Goal: Use online tool/utility: Utilize a website feature to perform a specific function

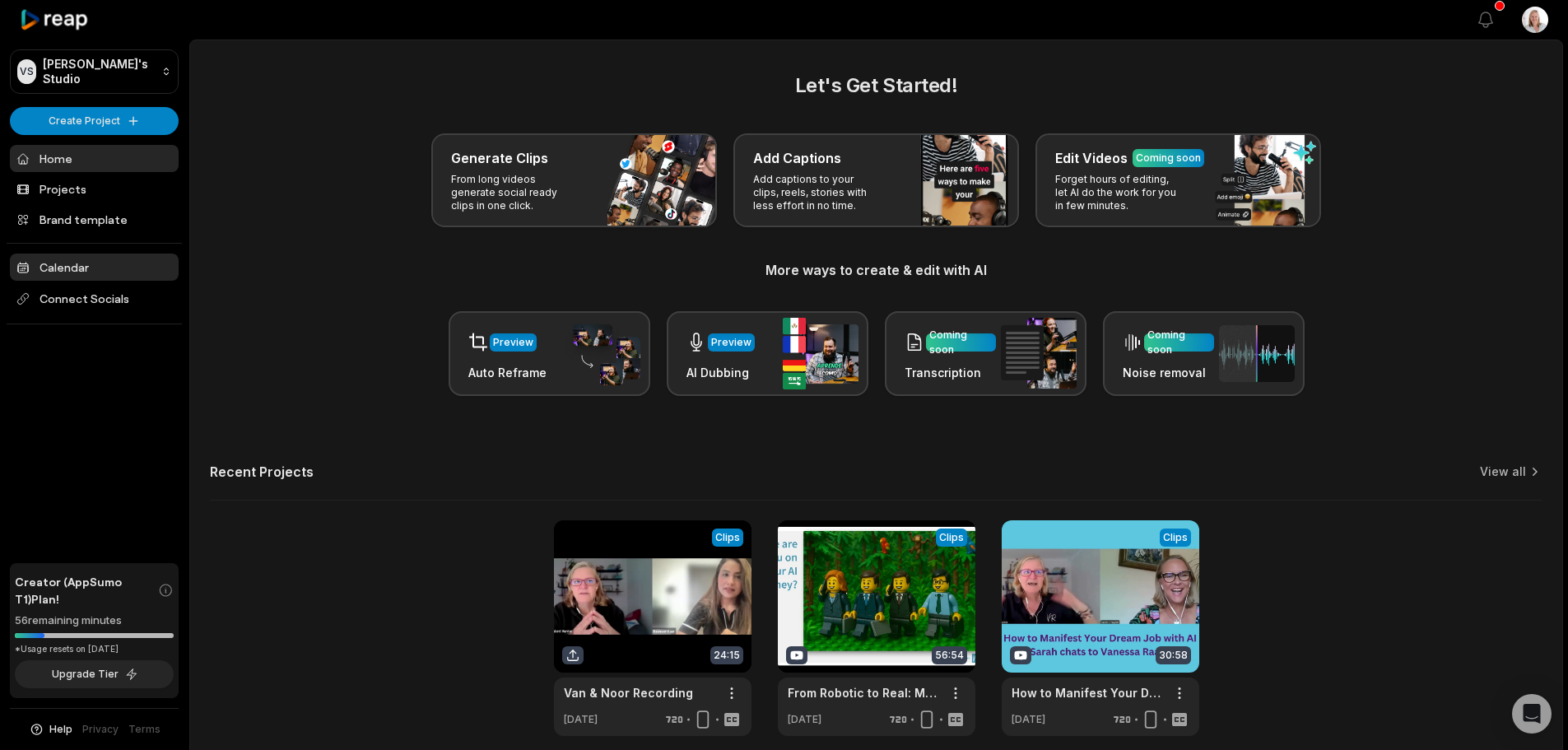
click at [85, 269] on link "Calendar" at bounding box center [94, 268] width 169 height 28
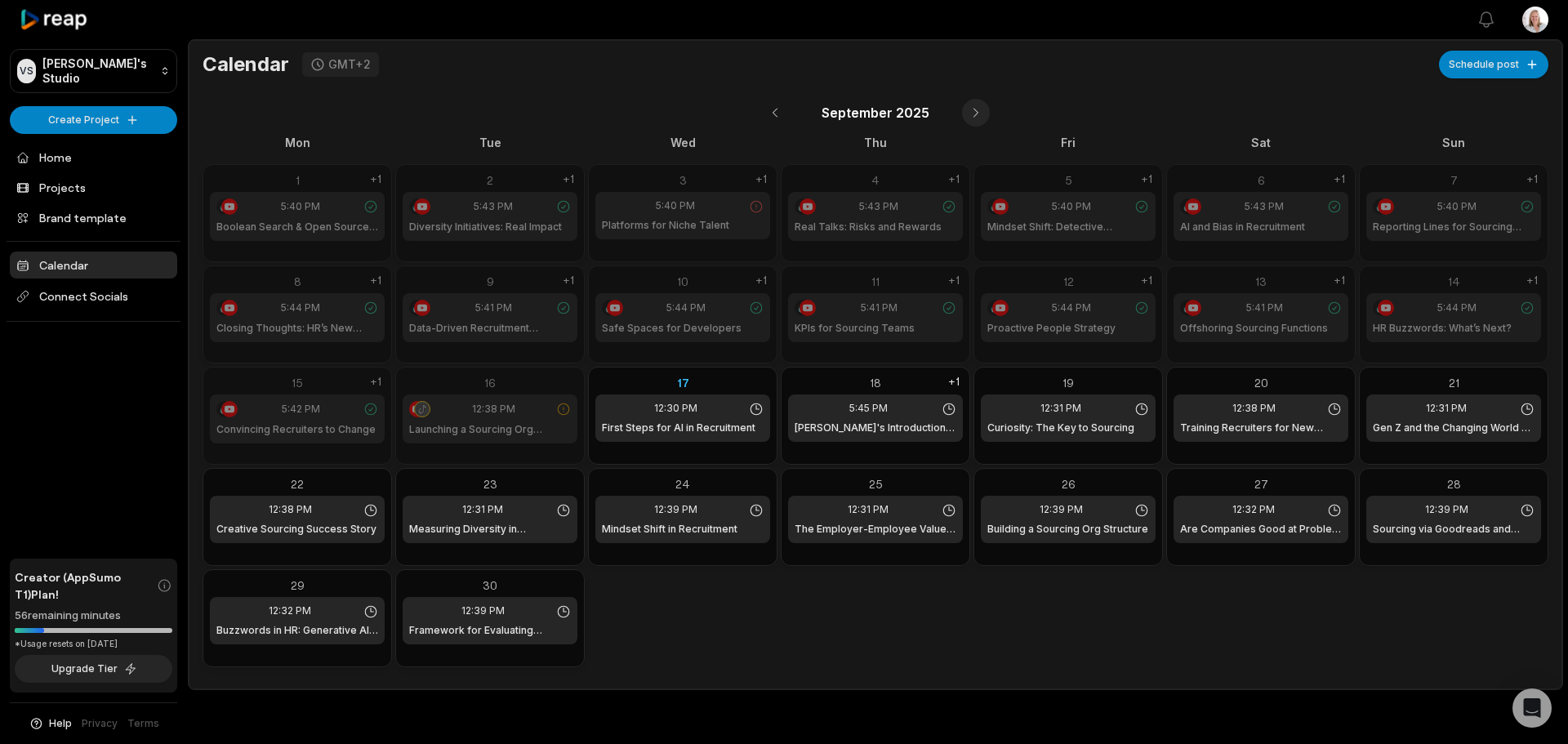
click at [974, 113] on button at bounding box center [975, 113] width 28 height 28
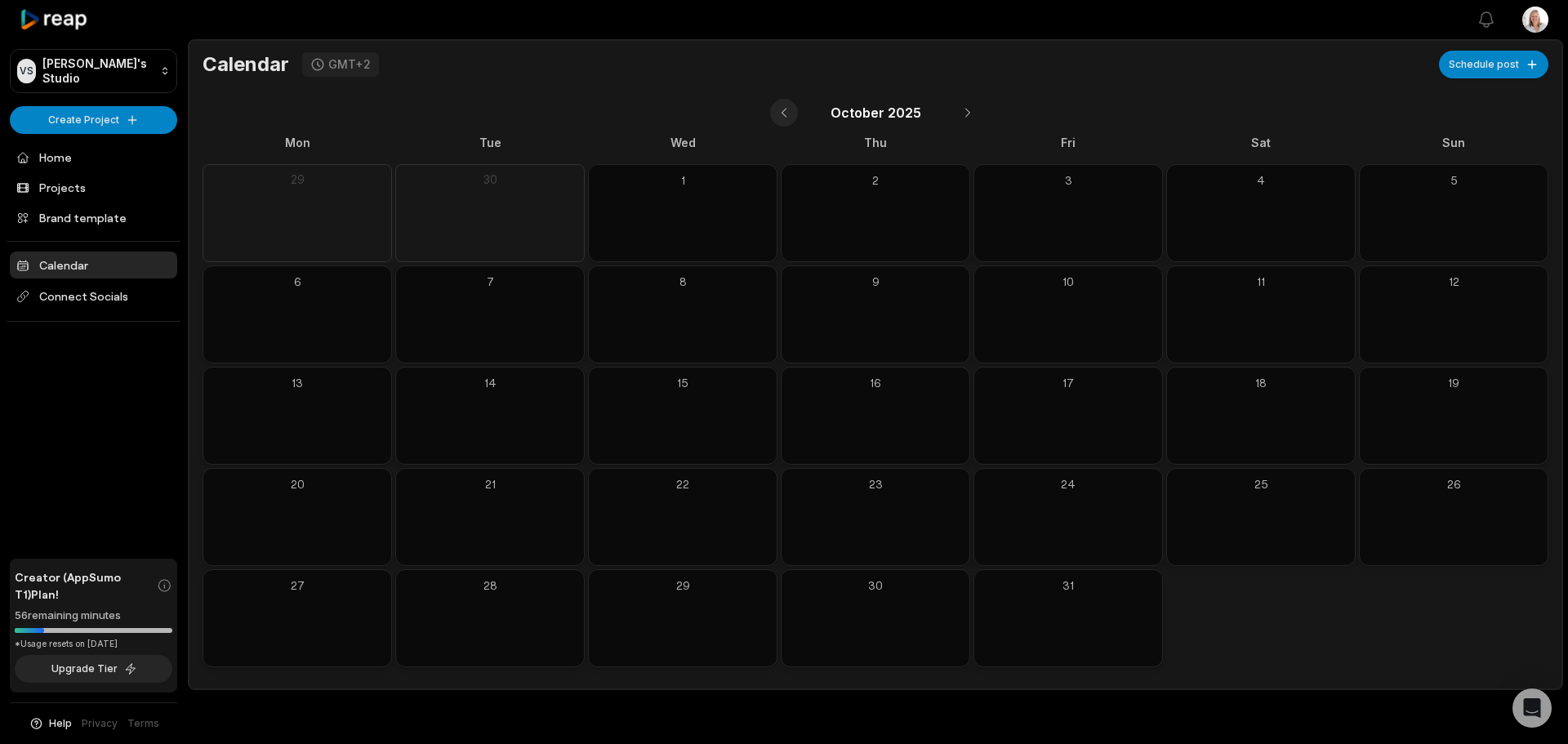
click at [785, 114] on button at bounding box center [784, 113] width 28 height 28
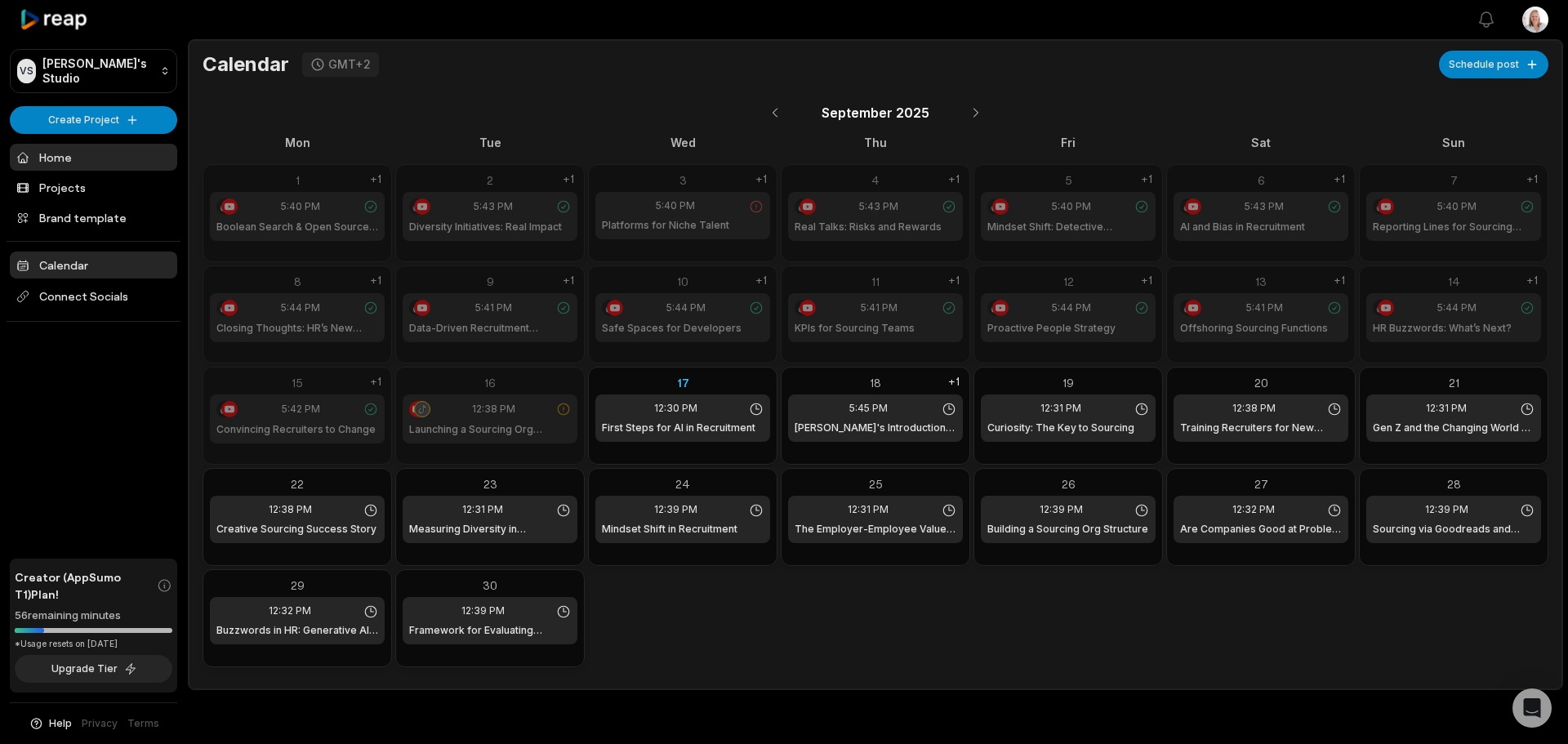
click at [68, 163] on link "Home" at bounding box center [94, 157] width 167 height 27
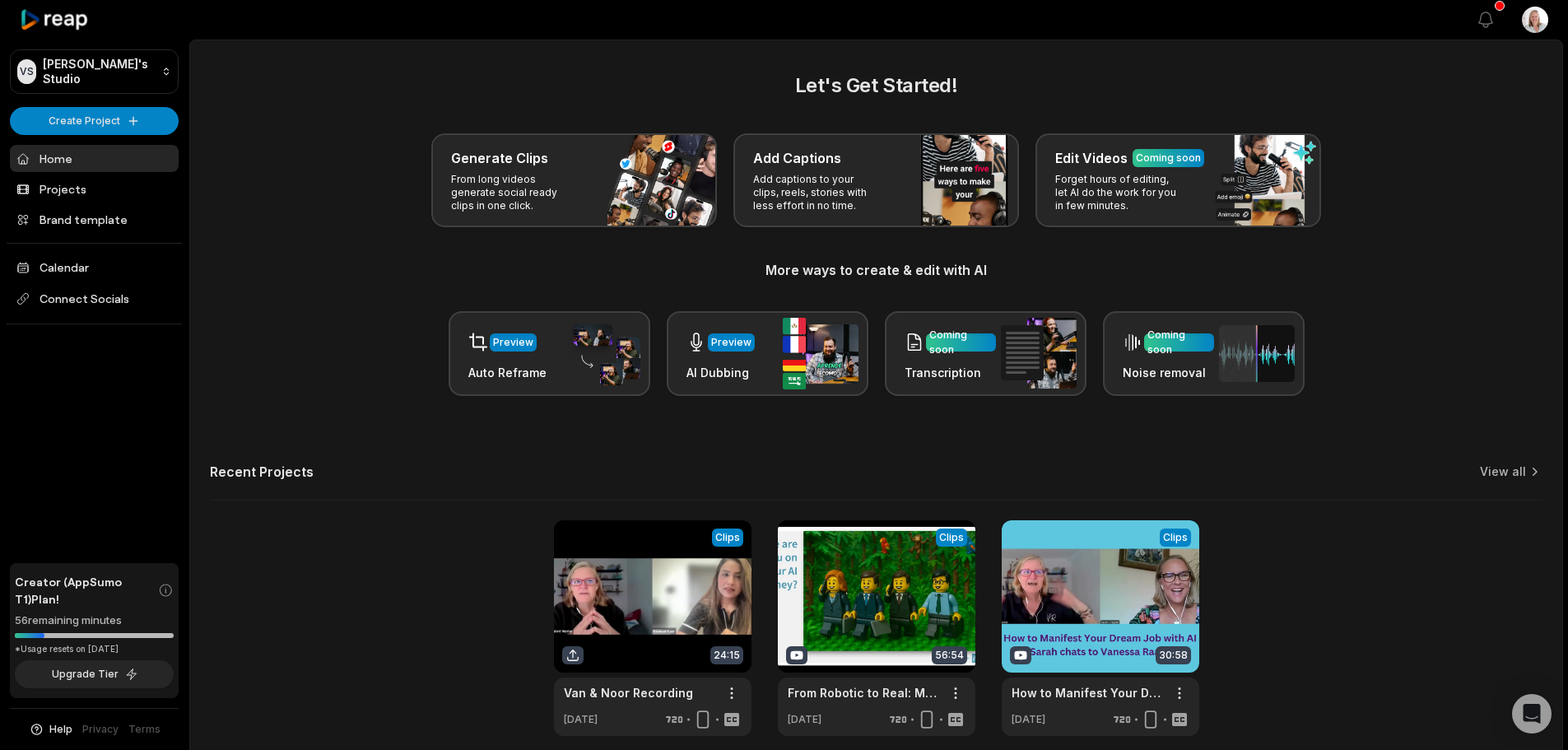
scroll to position [72, 0]
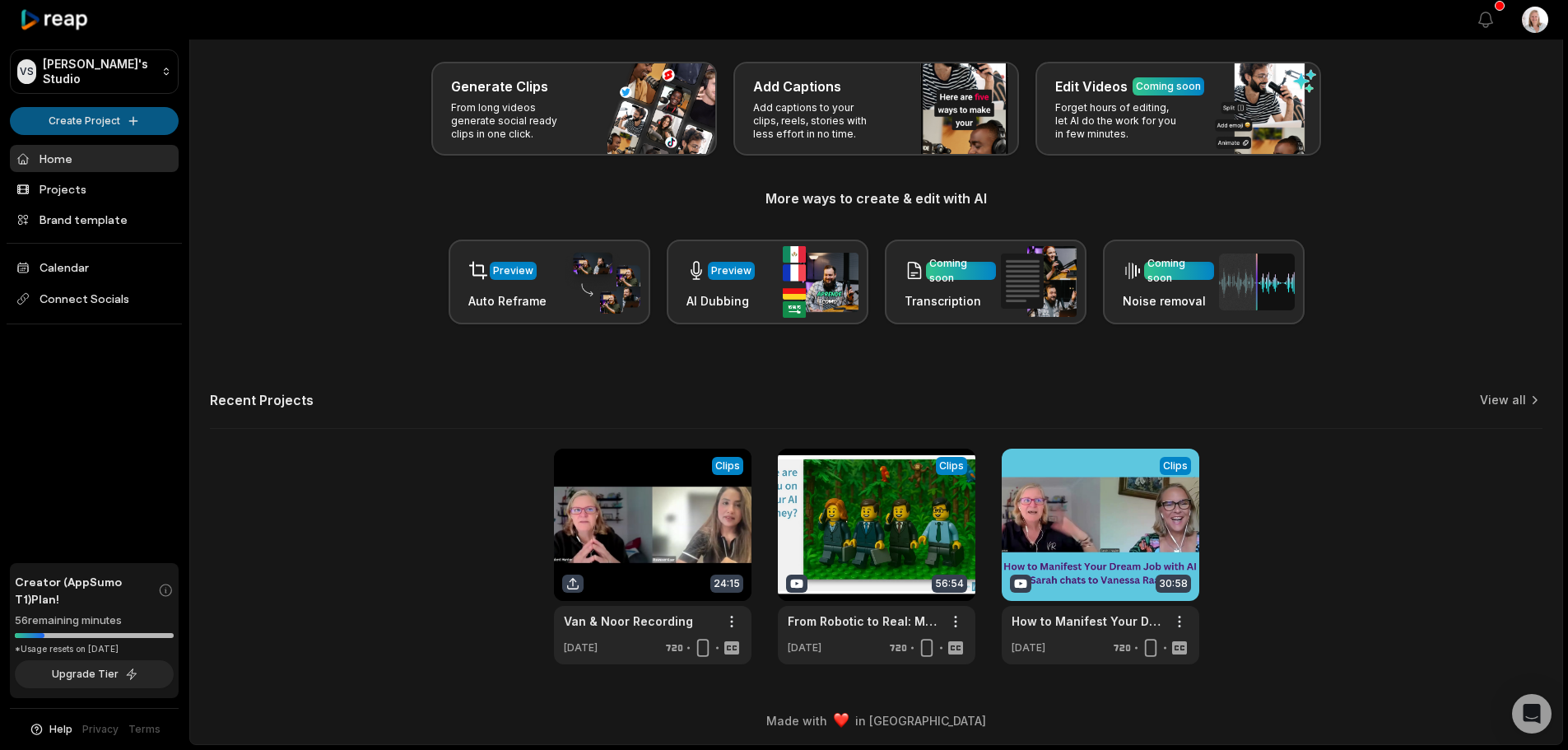
click at [109, 127] on html "VS Vanessa's Studio Create Project Home Projects Brand template Calendar Connec…" at bounding box center [784, 303] width 1568 height 750
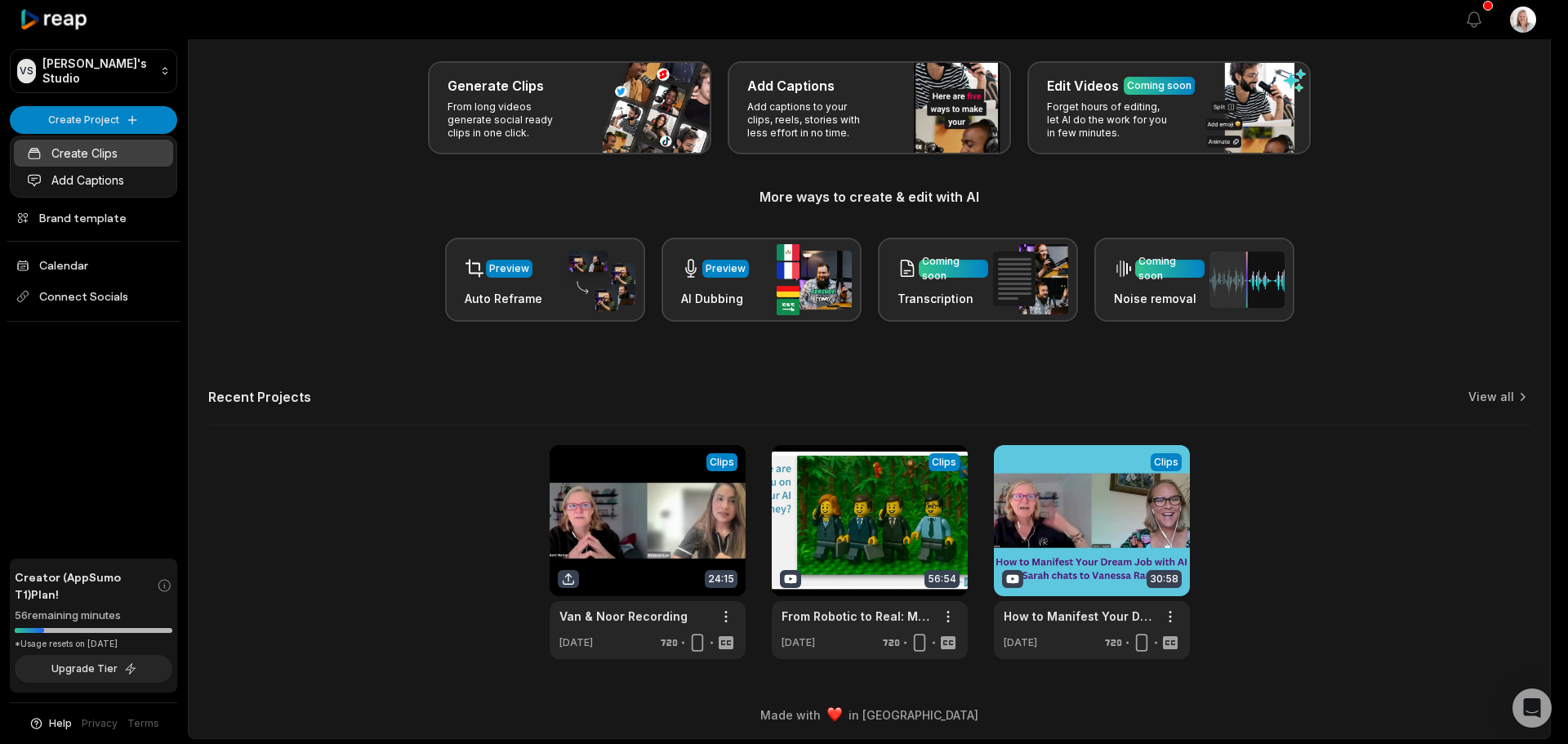
click at [95, 158] on link "Create Clips" at bounding box center [93, 154] width 159 height 27
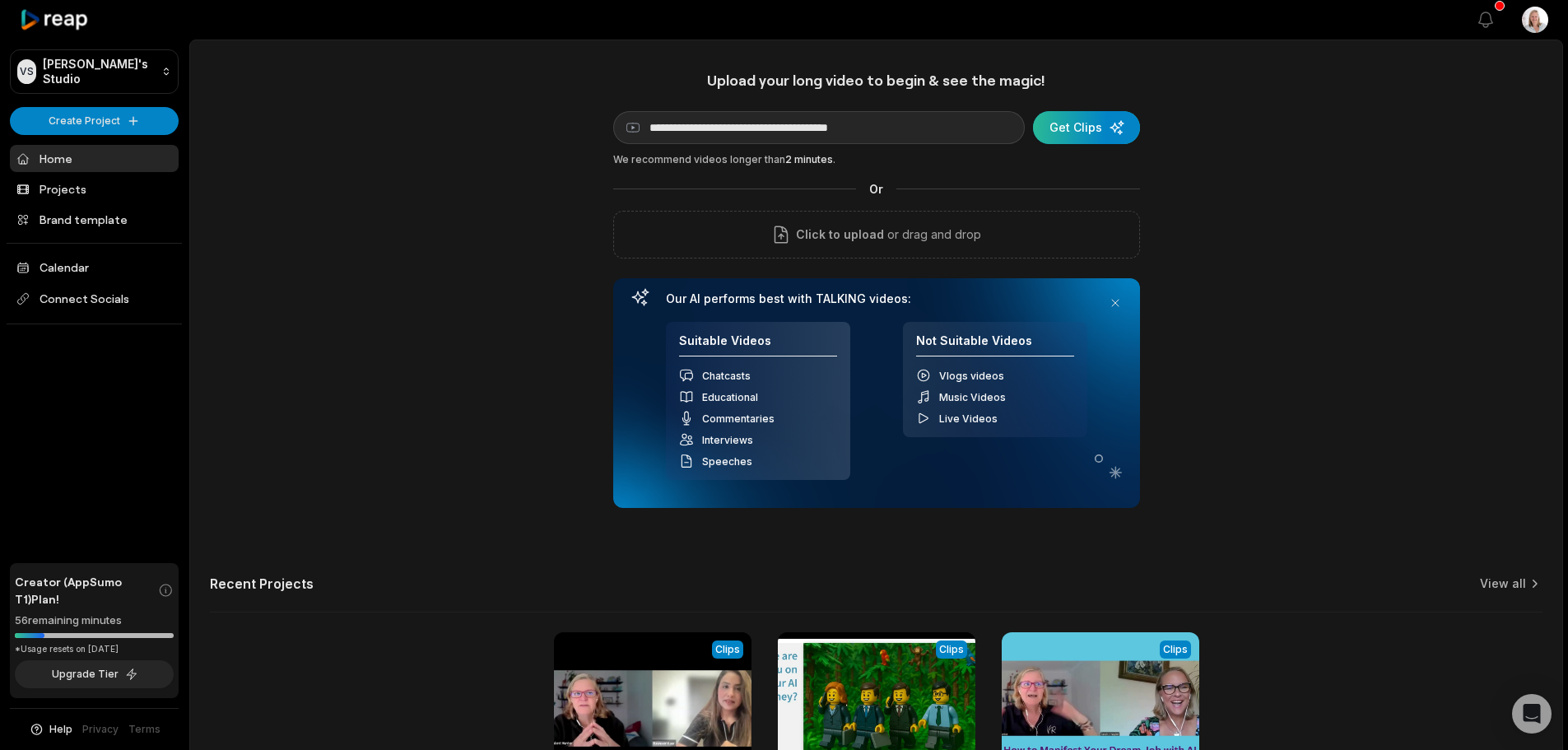
type input "**********"
click at [1085, 125] on div "submit" at bounding box center [1086, 127] width 107 height 33
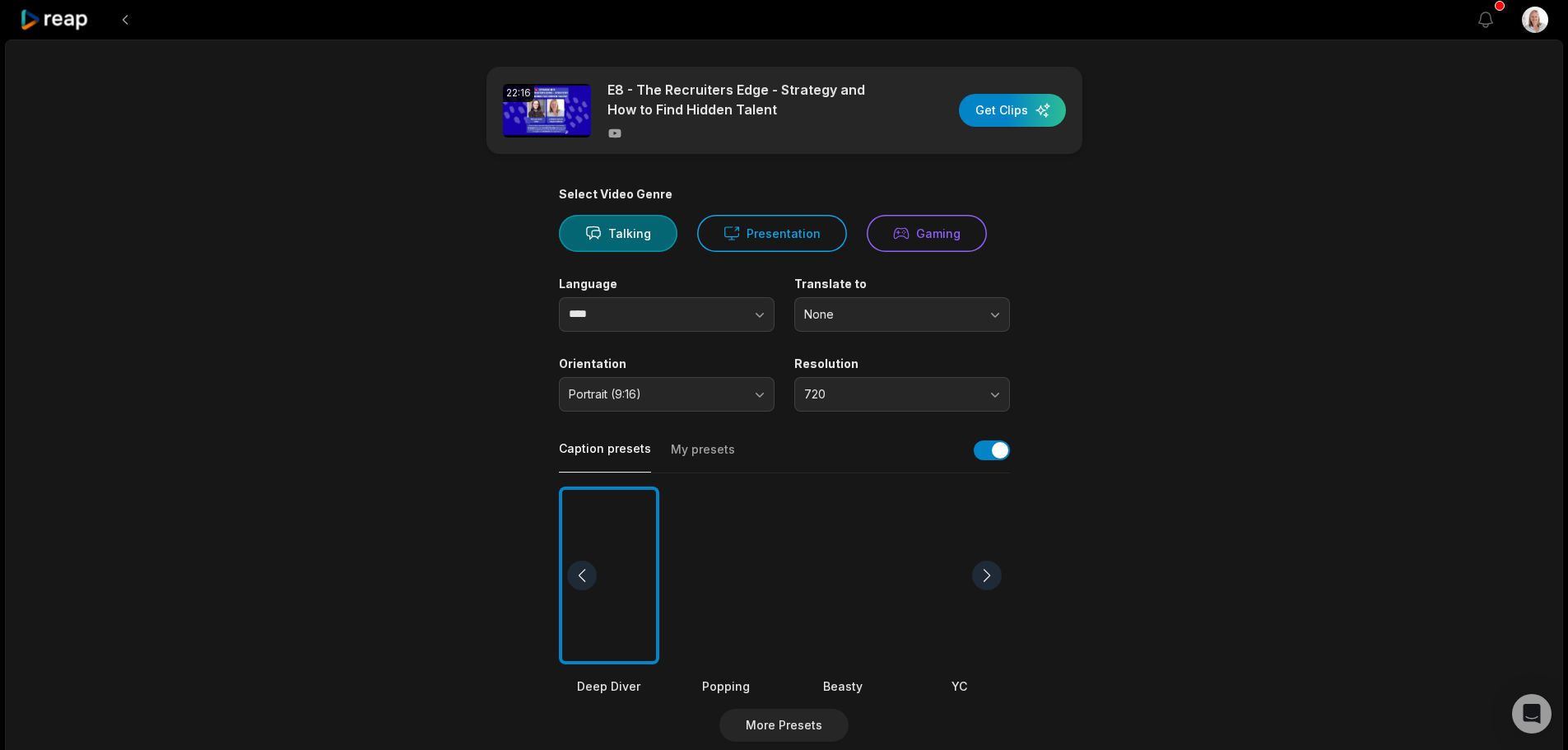
click at [690, 449] on button "My presets" at bounding box center [703, 457] width 64 height 31
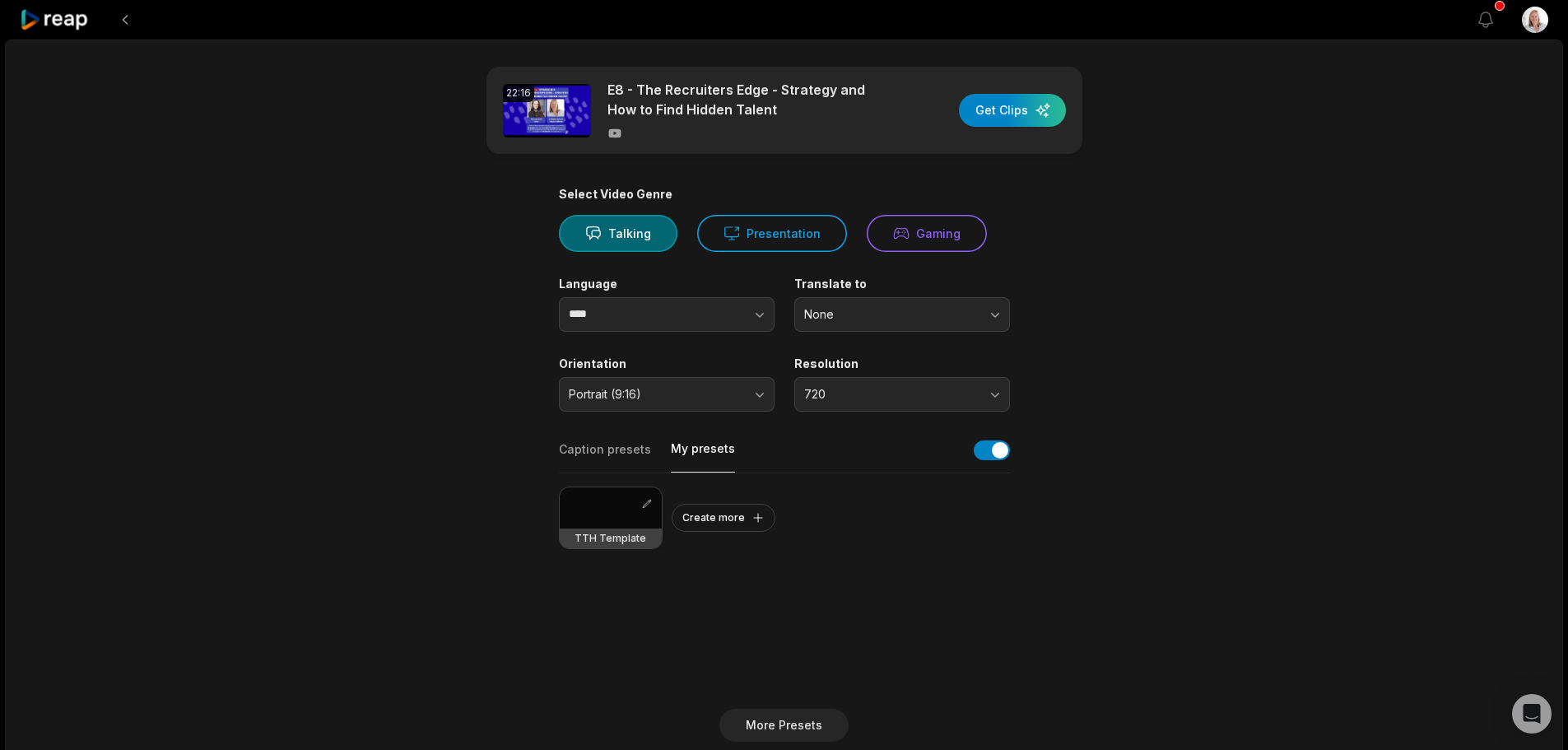
click at [614, 519] on div at bounding box center [610, 508] width 102 height 41
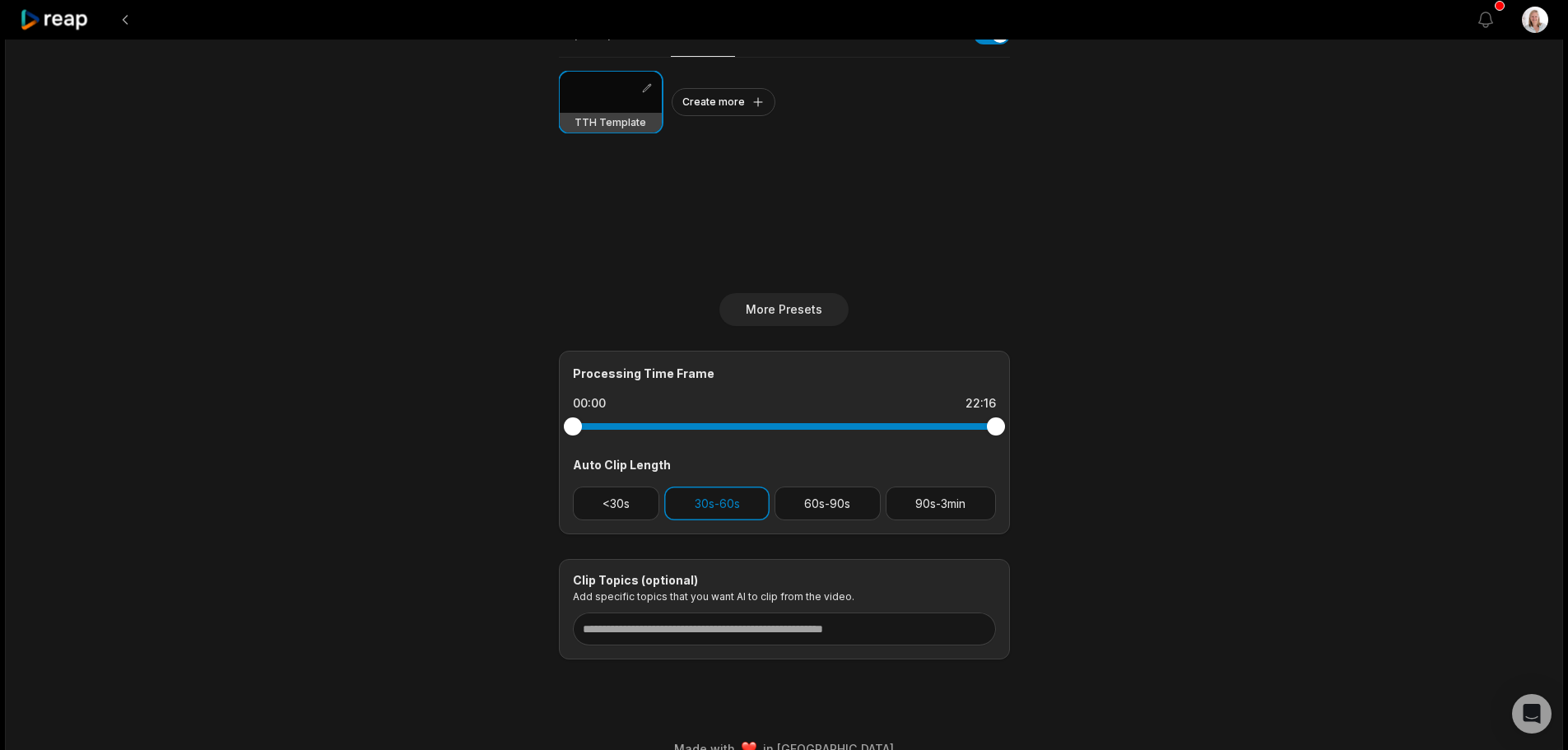
scroll to position [444, 0]
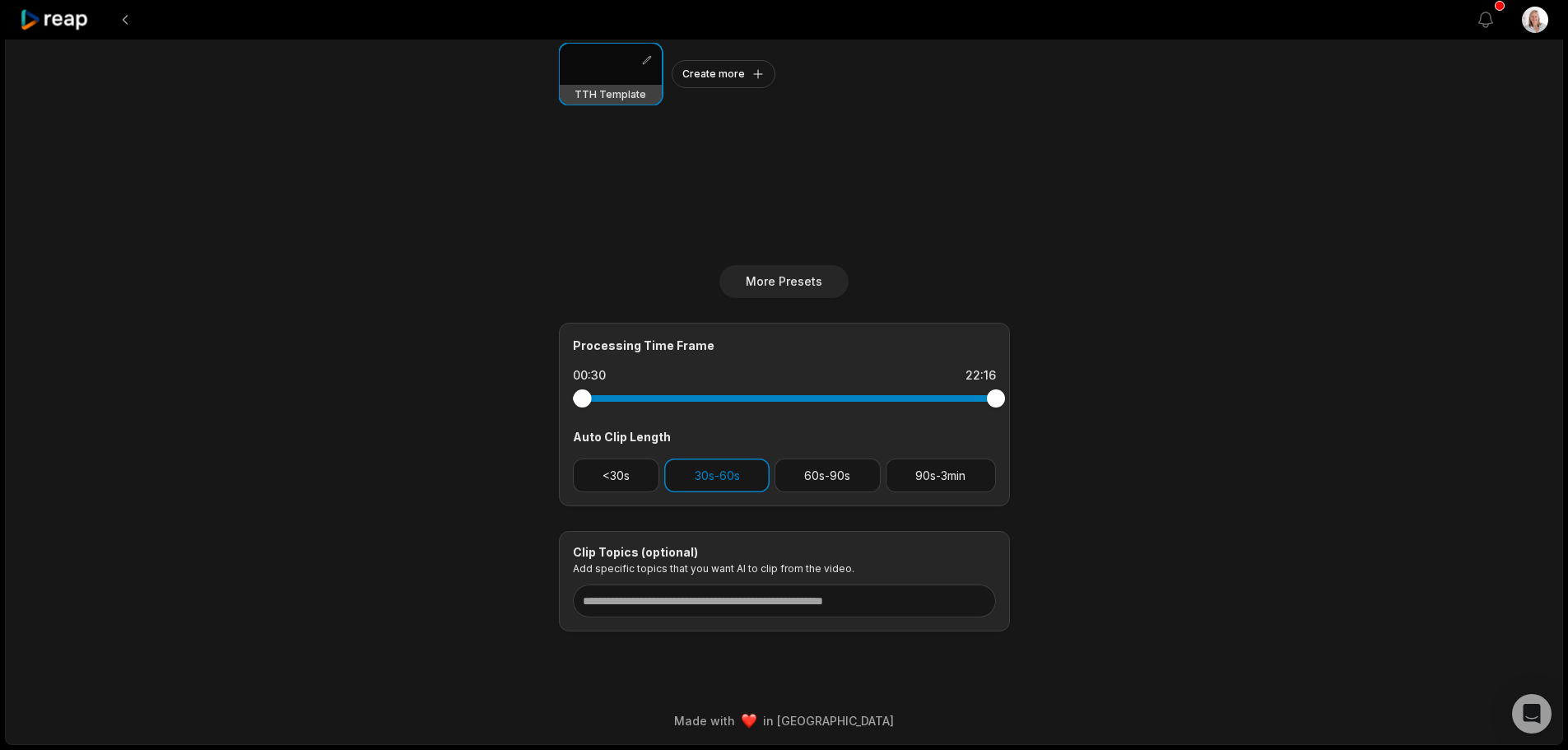
click at [582, 404] on div at bounding box center [582, 399] width 18 height 18
click at [989, 398] on div at bounding box center [989, 399] width 18 height 18
click at [838, 480] on button "60s-90s" at bounding box center [828, 475] width 106 height 34
click at [707, 600] on input at bounding box center [784, 601] width 423 height 33
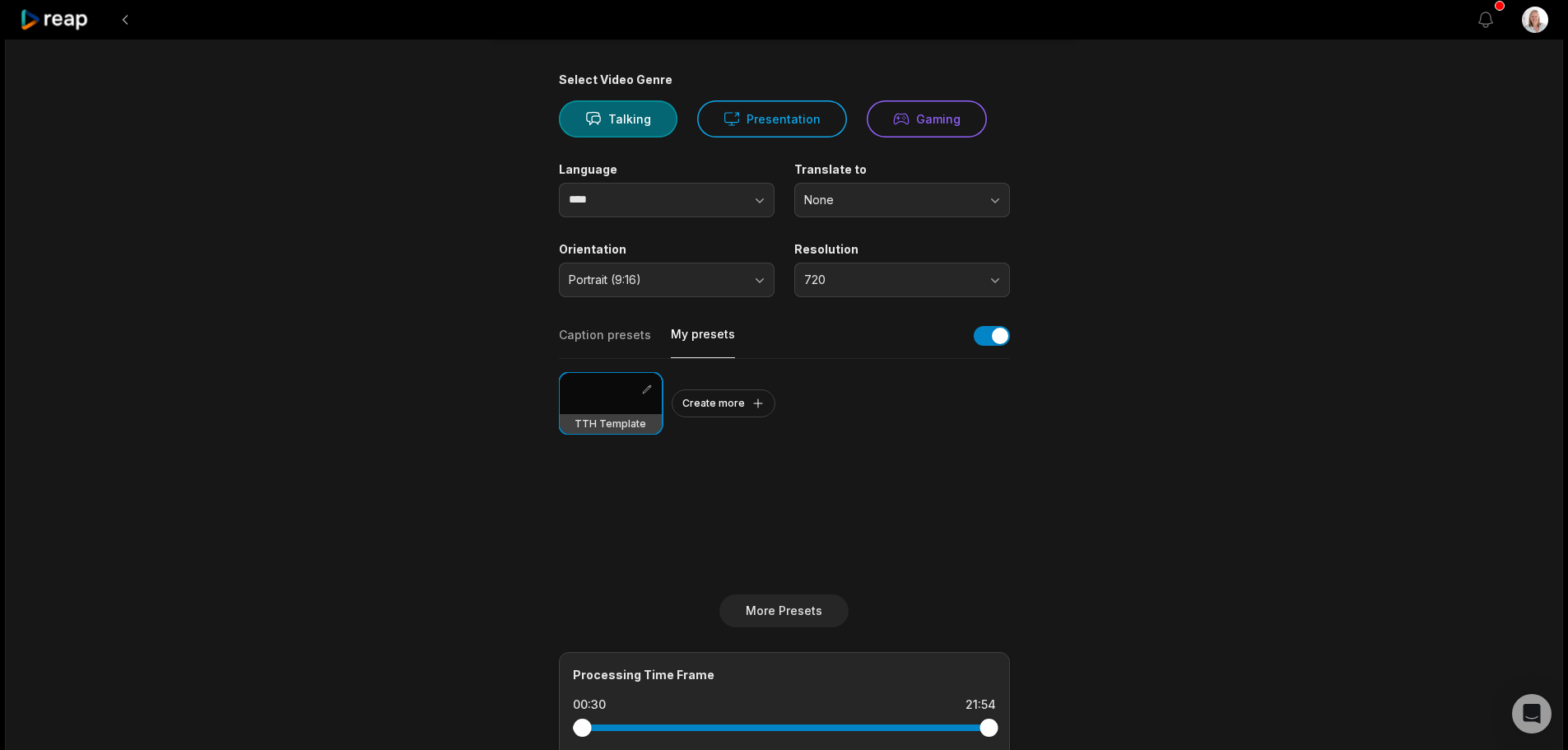
scroll to position [0, 0]
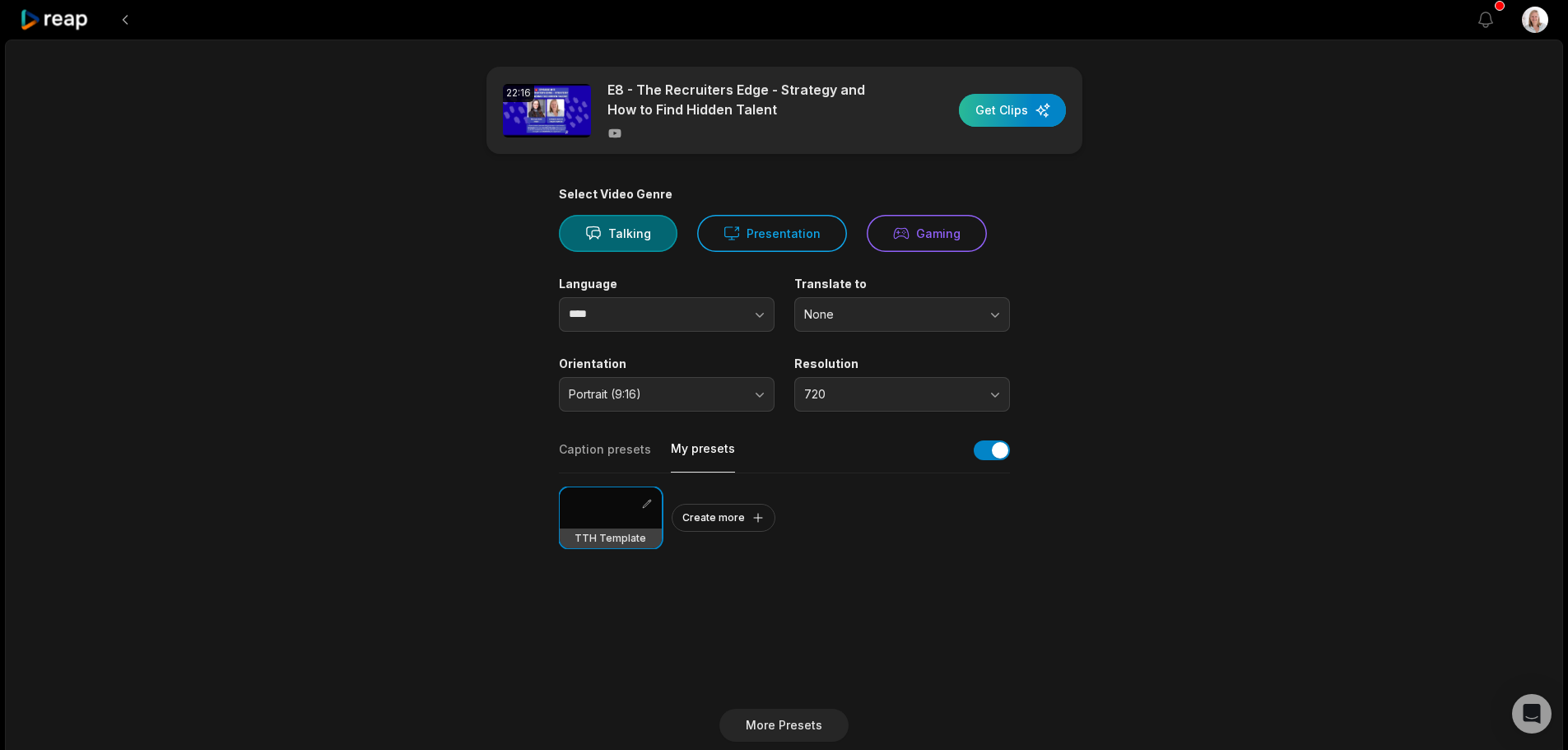
type input "**********"
click at [1001, 119] on div "button" at bounding box center [1012, 110] width 107 height 33
